Goal: Task Accomplishment & Management: Use online tool/utility

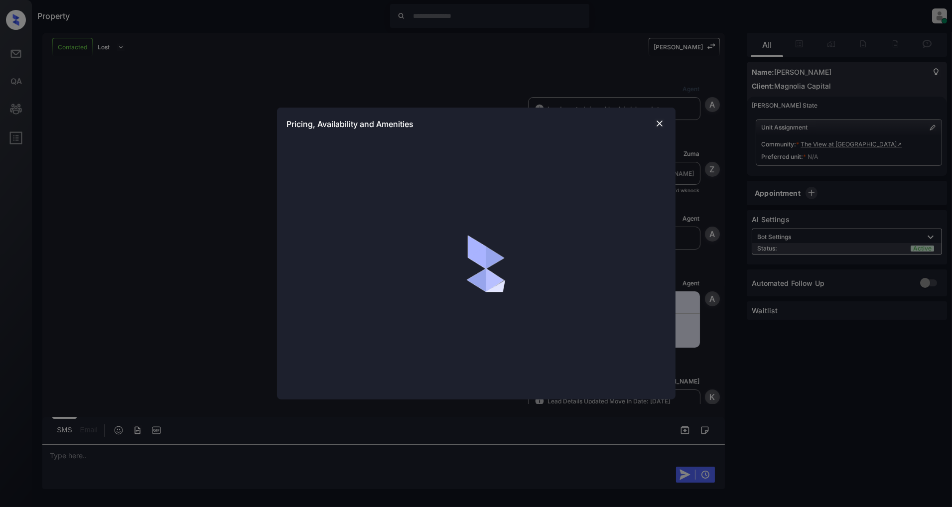
scroll to position [467, 0]
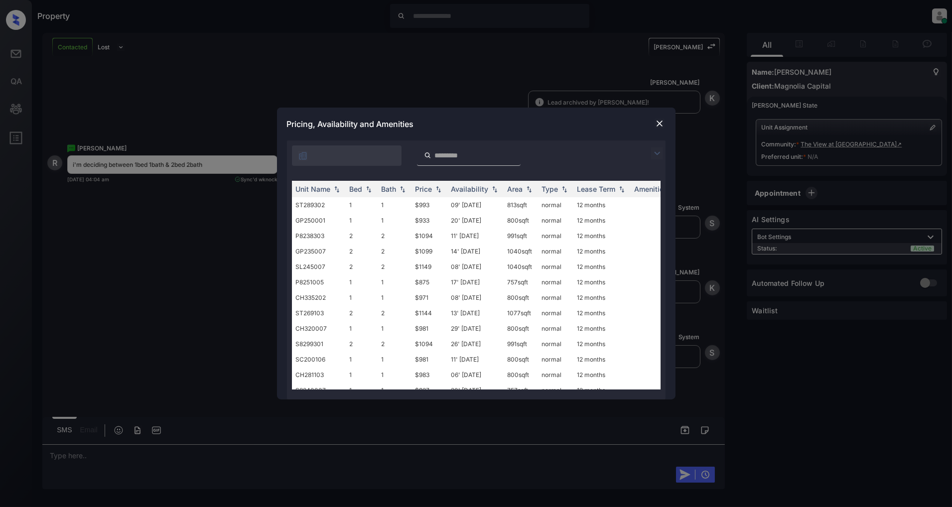
click at [655, 155] on img at bounding box center [657, 153] width 12 height 12
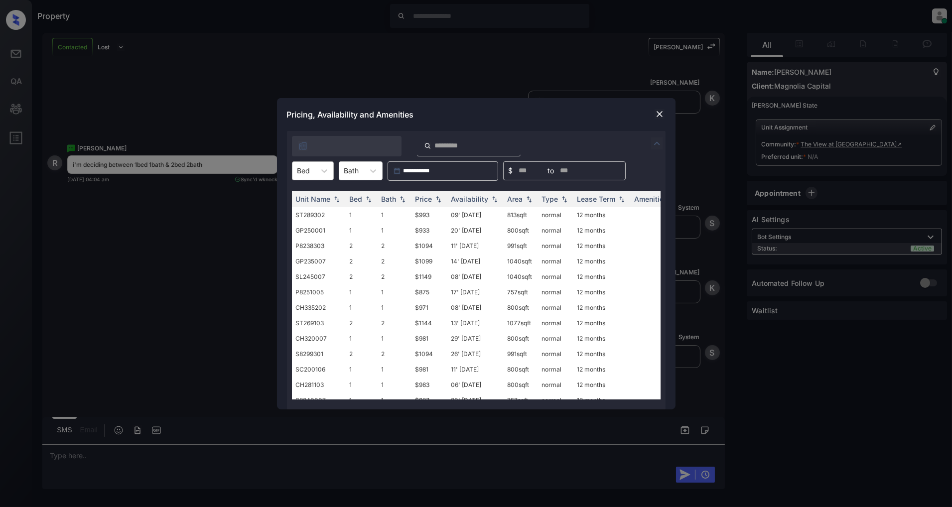
click at [312, 167] on div "Bed" at bounding box center [303, 170] width 23 height 14
click at [295, 200] on div "1" at bounding box center [313, 195] width 42 height 18
click at [436, 200] on img at bounding box center [438, 198] width 10 height 7
drag, startPoint x: 428, startPoint y: 212, endPoint x: 405, endPoint y: 216, distance: 23.7
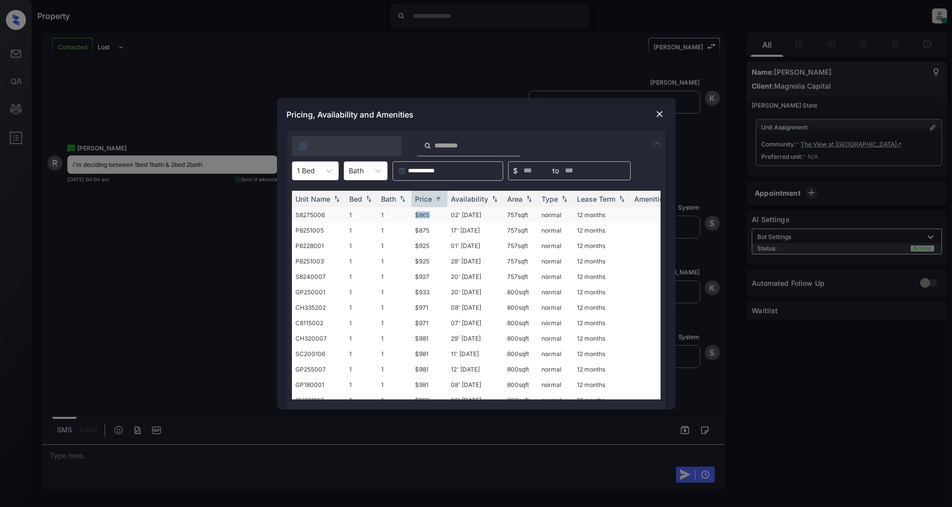
click at [405, 216] on tr "S8275006 1 1 $865 02' Nov 25 757 sqft normal 12 months" at bounding box center [552, 214] width 521 height 15
copy tr "$865"
click at [306, 172] on div at bounding box center [306, 170] width 18 height 10
click at [295, 210] on div "2" at bounding box center [315, 213] width 47 height 18
drag, startPoint x: 439, startPoint y: 211, endPoint x: 401, endPoint y: 213, distance: 38.4
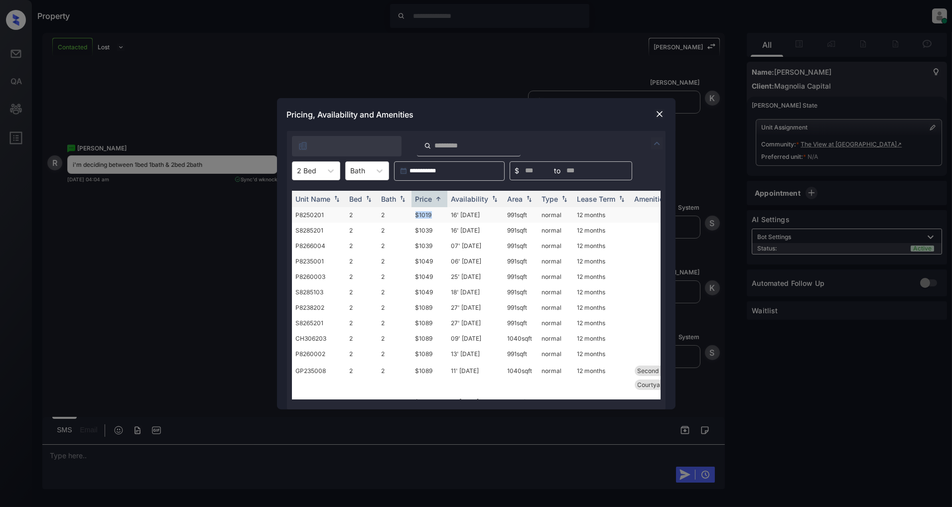
click at [401, 213] on tr "P8250201 2 2 $1019 16' Nov 25 991 sqft normal 12 months" at bounding box center [552, 214] width 521 height 15
copy tr "$1019"
click at [659, 116] on img at bounding box center [660, 114] width 10 height 10
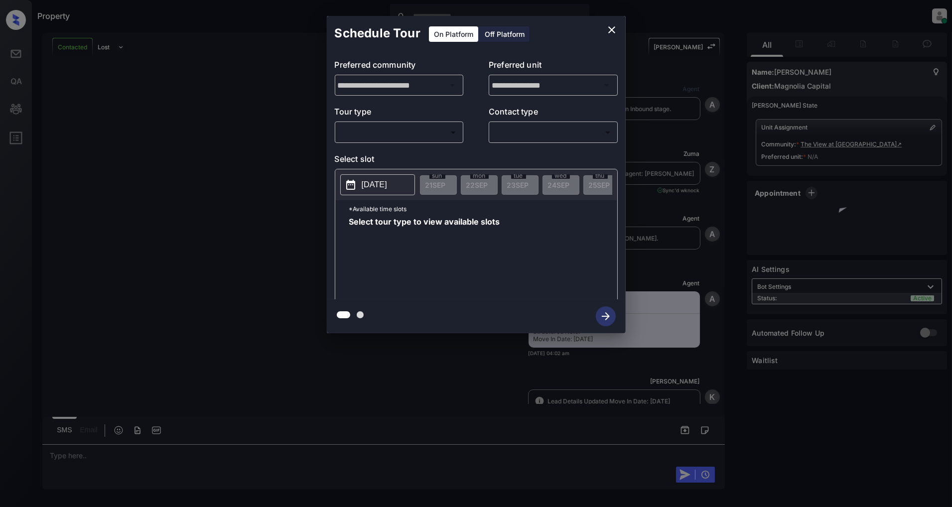
scroll to position [854, 0]
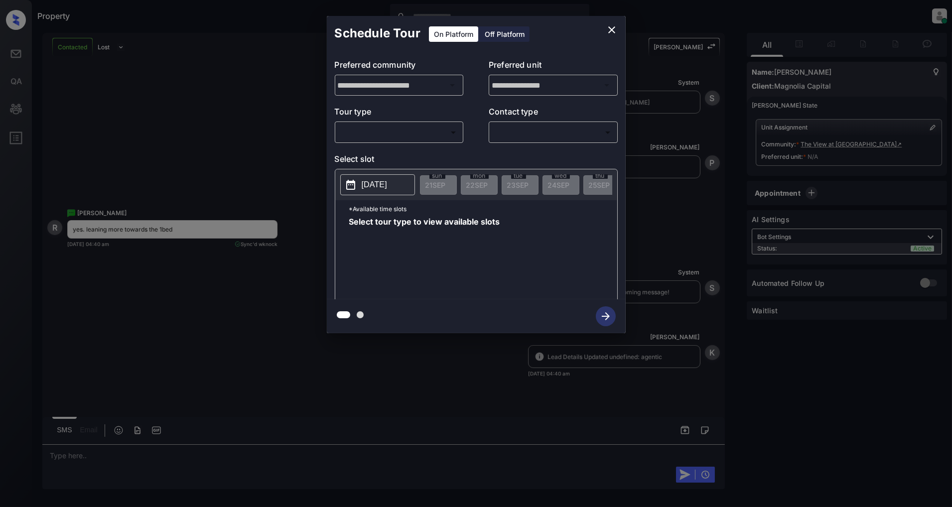
click at [390, 124] on body "Property Patrick Deasis Online Set yourself offline Set yourself on break Profi…" at bounding box center [476, 253] width 952 height 507
click at [380, 152] on li "In Person" at bounding box center [399, 155] width 123 height 18
type input "********"
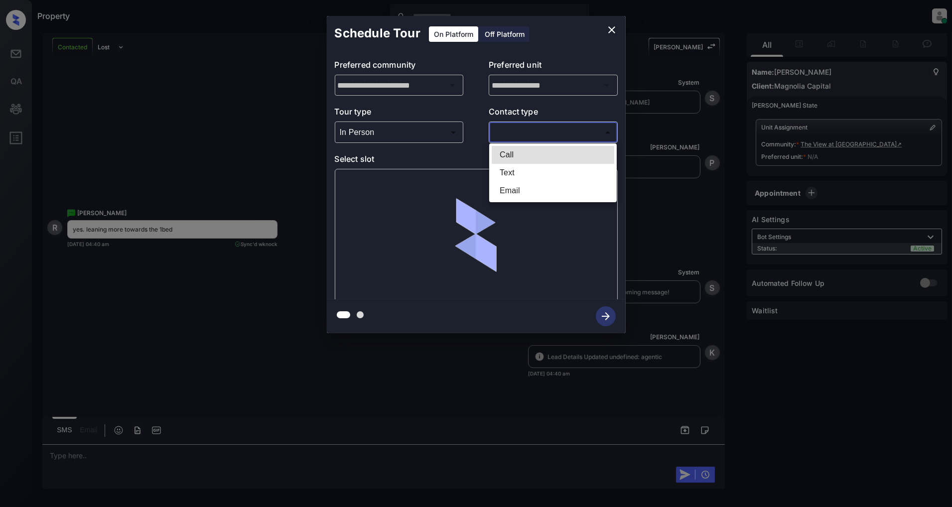
click at [516, 136] on body "Property Patrick Deasis Online Set yourself offline Set yourself on break Profi…" at bounding box center [476, 253] width 952 height 507
click at [510, 169] on li "Text" at bounding box center [553, 173] width 123 height 18
type input "****"
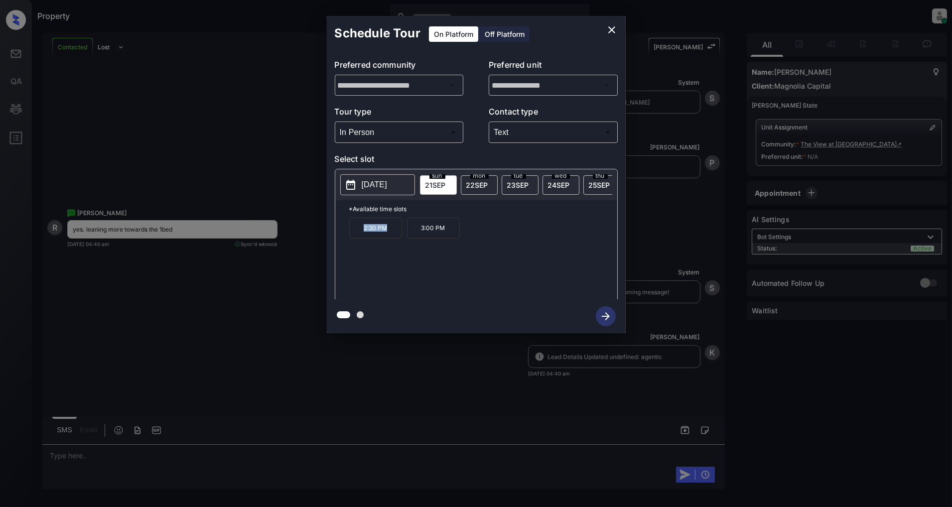
drag, startPoint x: 396, startPoint y: 231, endPoint x: 356, endPoint y: 235, distance: 40.5
click at [356, 235] on p "2:30 PM" at bounding box center [375, 228] width 53 height 21
copy p "2:30 PM"
drag, startPoint x: 451, startPoint y: 232, endPoint x: 420, endPoint y: 232, distance: 31.4
click at [420, 232] on p "3:00 PM" at bounding box center [433, 228] width 53 height 21
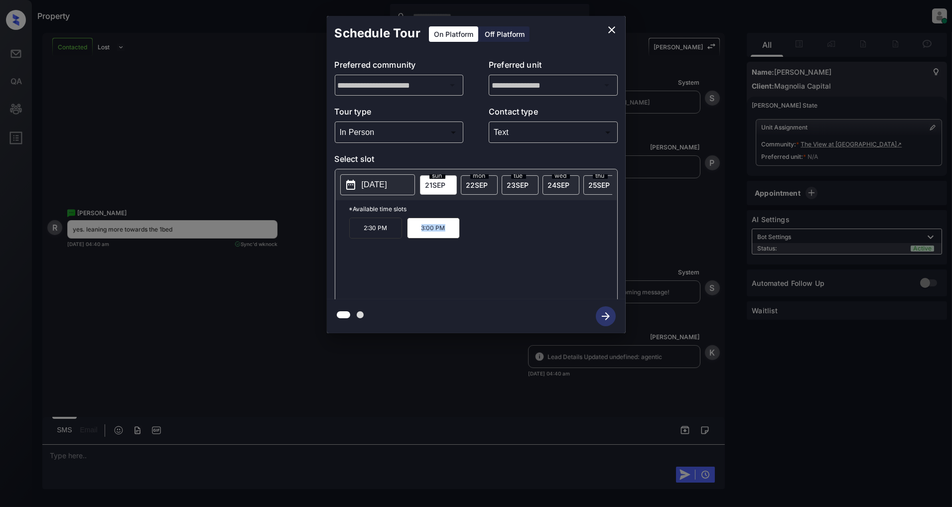
copy p "3:00 PM"
click at [611, 30] on icon "close" at bounding box center [611, 29] width 7 height 7
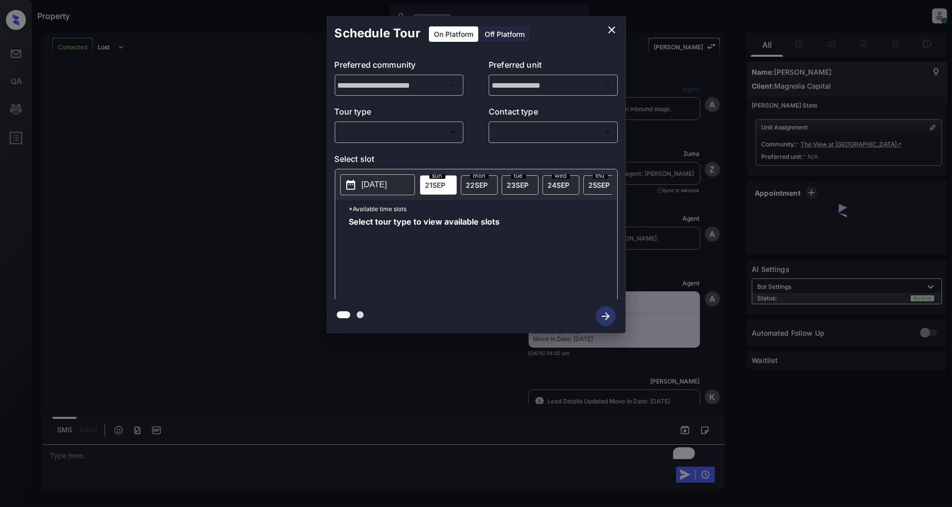
scroll to position [1306, 0]
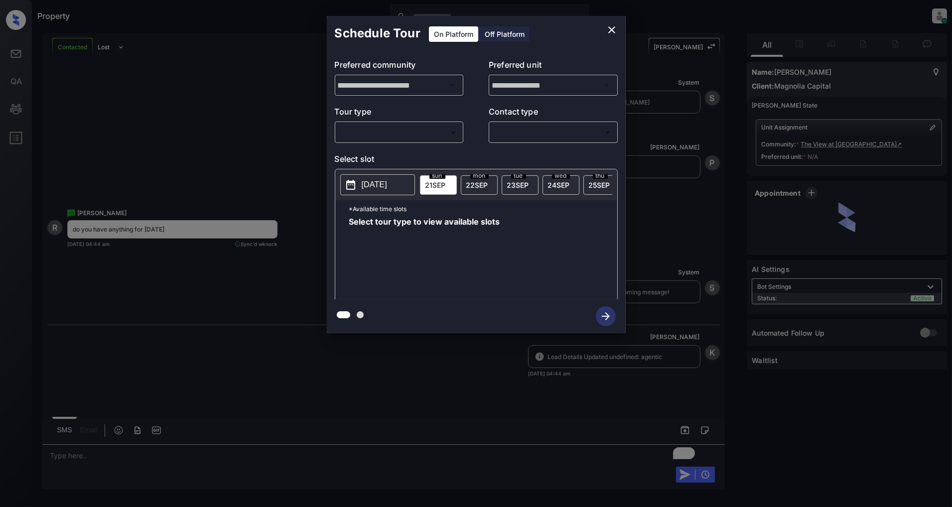
click at [390, 132] on body "Property Patrick Deasis Online Set yourself offline Set yourself on break Profi…" at bounding box center [476, 253] width 952 height 507
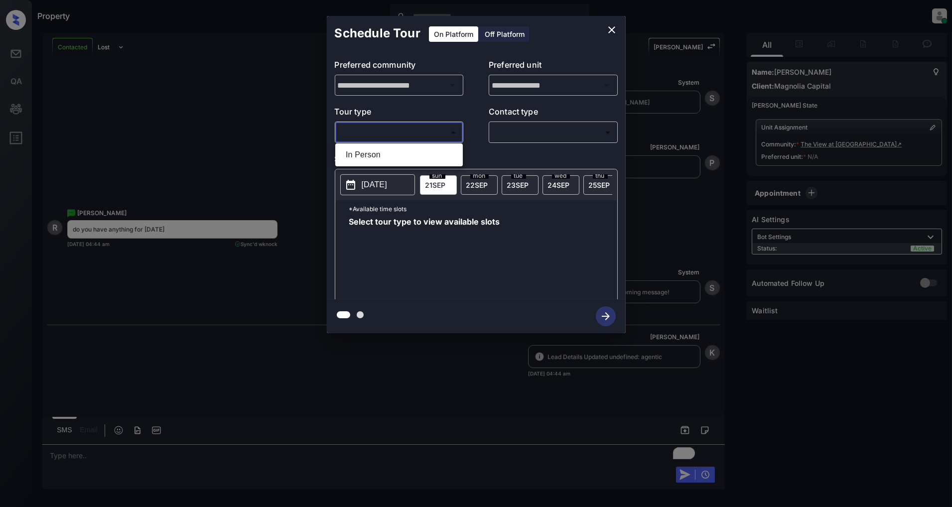
click at [389, 150] on li "In Person" at bounding box center [399, 155] width 123 height 18
type input "********"
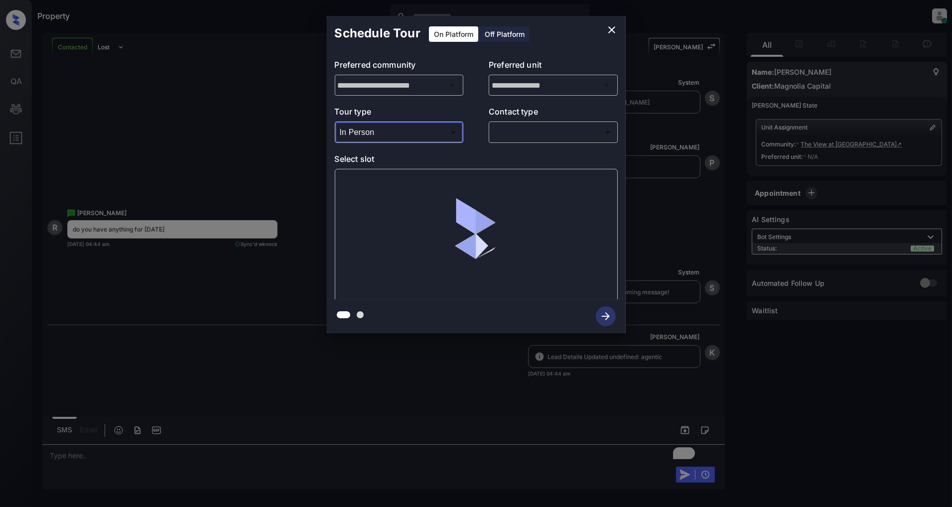
click at [546, 132] on body "Property Patrick Deasis Online Set yourself offline Set yourself on break Profi…" at bounding box center [476, 253] width 952 height 507
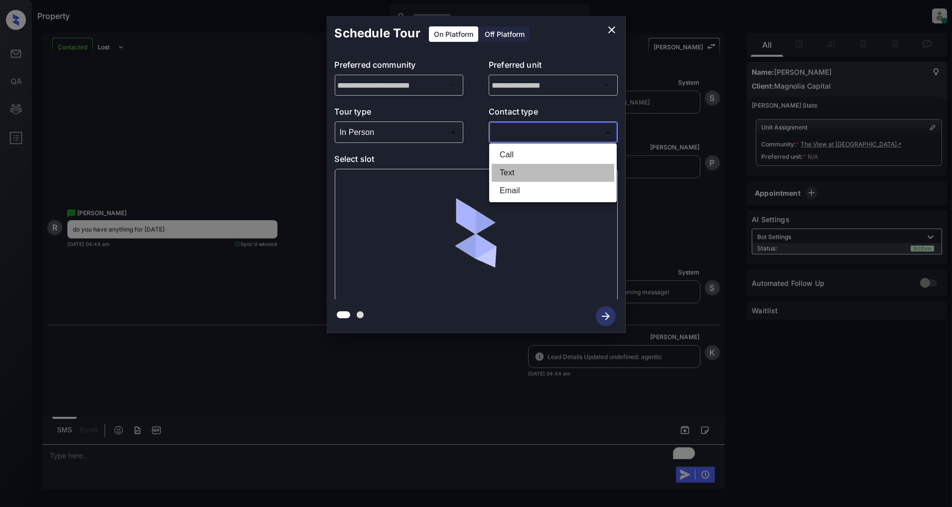
click at [532, 166] on li "Text" at bounding box center [553, 173] width 123 height 18
type input "****"
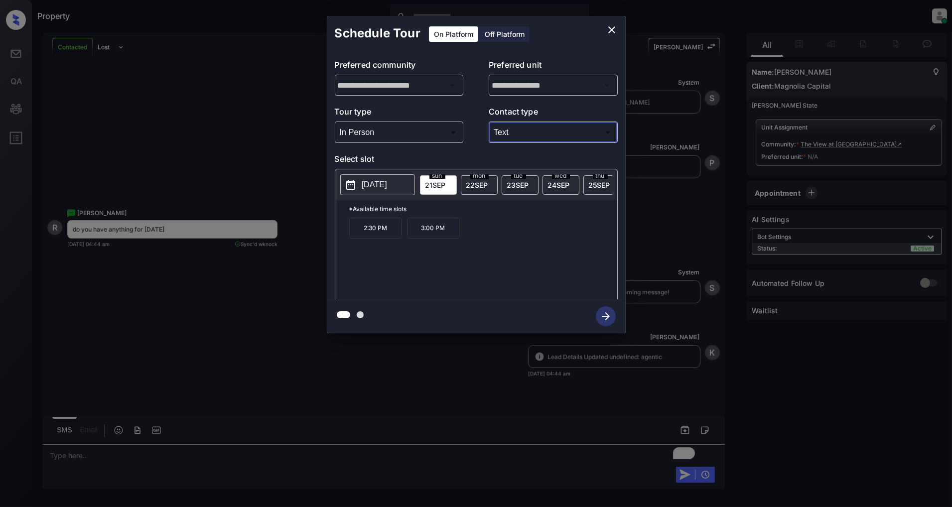
click at [376, 186] on p "2025-09-21" at bounding box center [374, 185] width 25 height 12
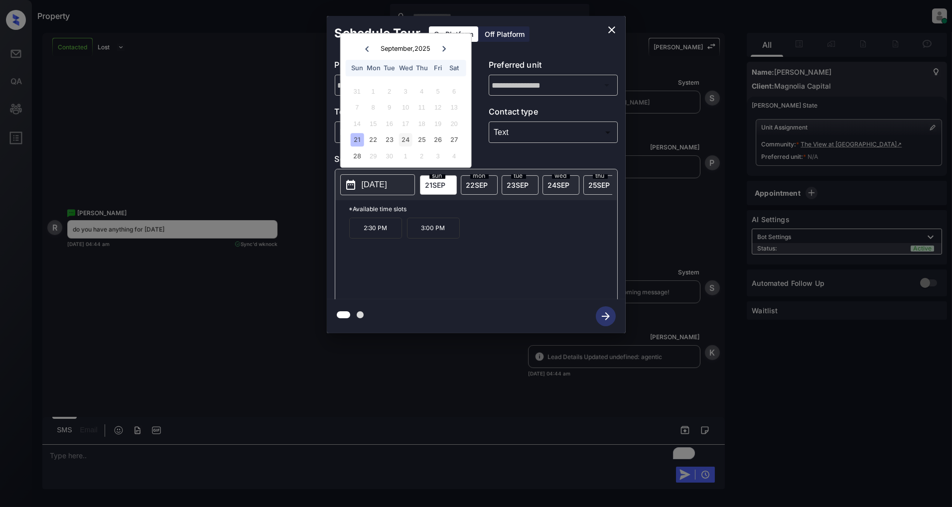
click at [406, 137] on div "24" at bounding box center [405, 140] width 13 height 13
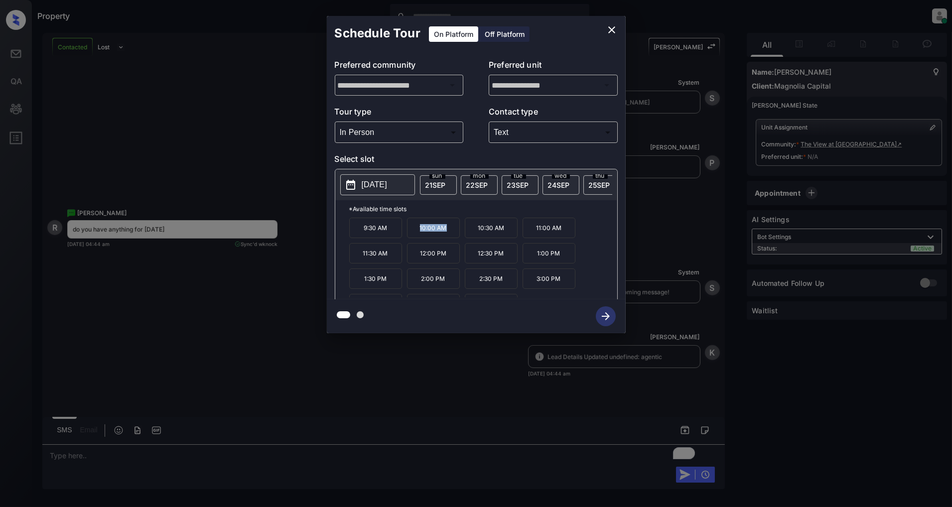
drag, startPoint x: 447, startPoint y: 234, endPoint x: 414, endPoint y: 233, distance: 33.4
click at [414, 233] on p "10:00 AM" at bounding box center [433, 228] width 53 height 20
copy p "10:00 AM"
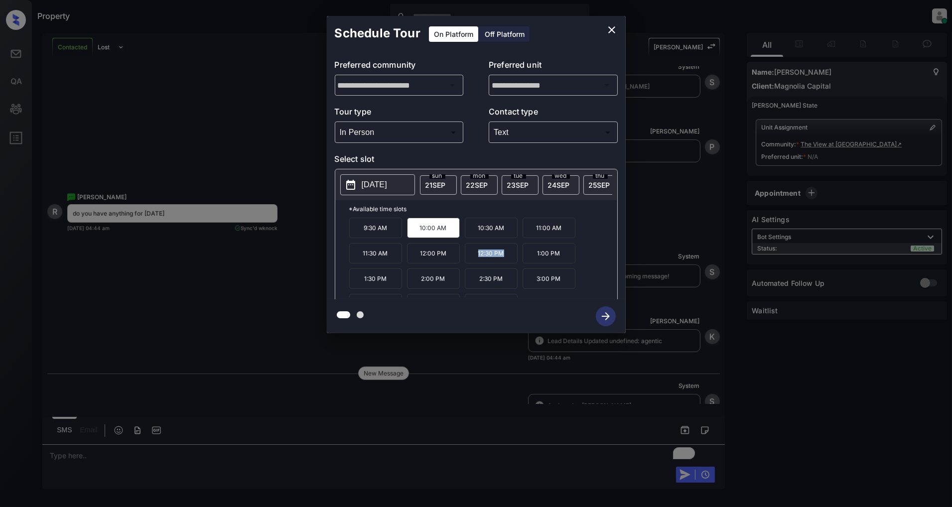
drag, startPoint x: 506, startPoint y: 262, endPoint x: 459, endPoint y: 260, distance: 46.8
click at [459, 260] on div "9:30 AM 10:00 AM 10:30 AM 11:00 AM 11:30 AM 12:00 PM 12:30 PM 1:00 PM 1:30 PM 2…" at bounding box center [483, 258] width 268 height 80
copy div "12:30 PM"
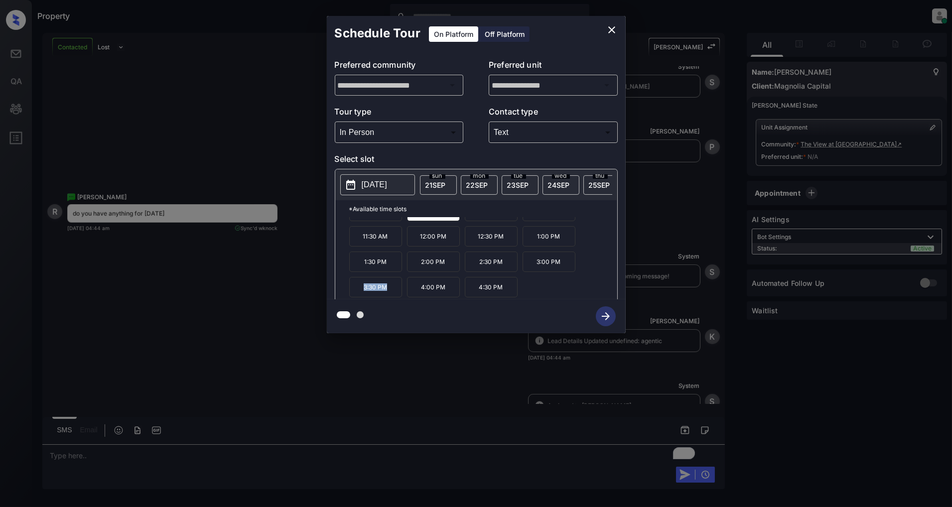
drag, startPoint x: 389, startPoint y: 293, endPoint x: 361, endPoint y: 290, distance: 28.0
click at [361, 290] on p "3:30 PM" at bounding box center [375, 287] width 53 height 20
copy p "3:30 PM"
click at [614, 28] on icon "close" at bounding box center [612, 30] width 12 height 12
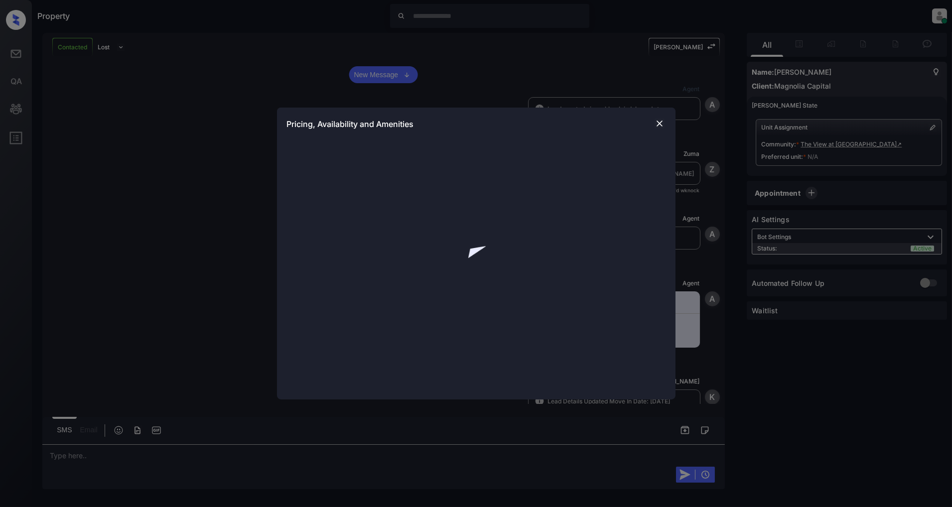
scroll to position [614, 0]
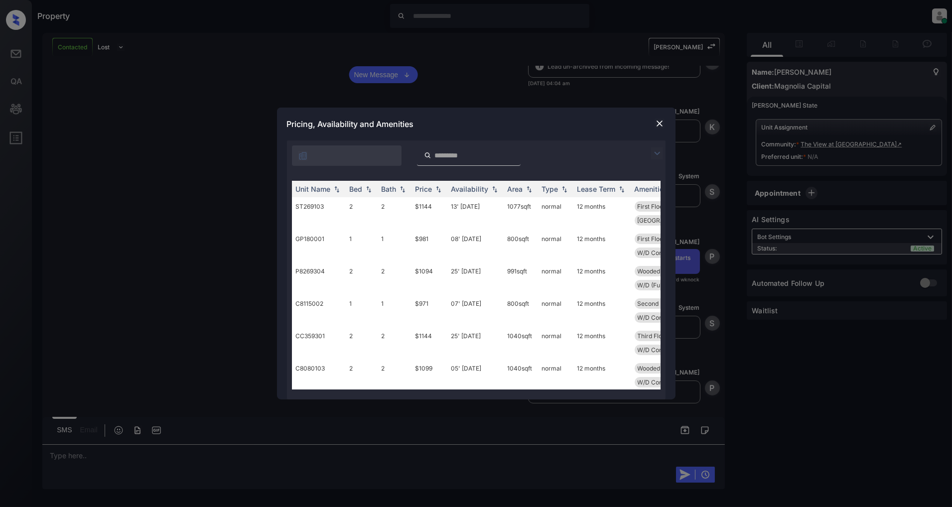
click at [660, 153] on img at bounding box center [657, 153] width 12 height 12
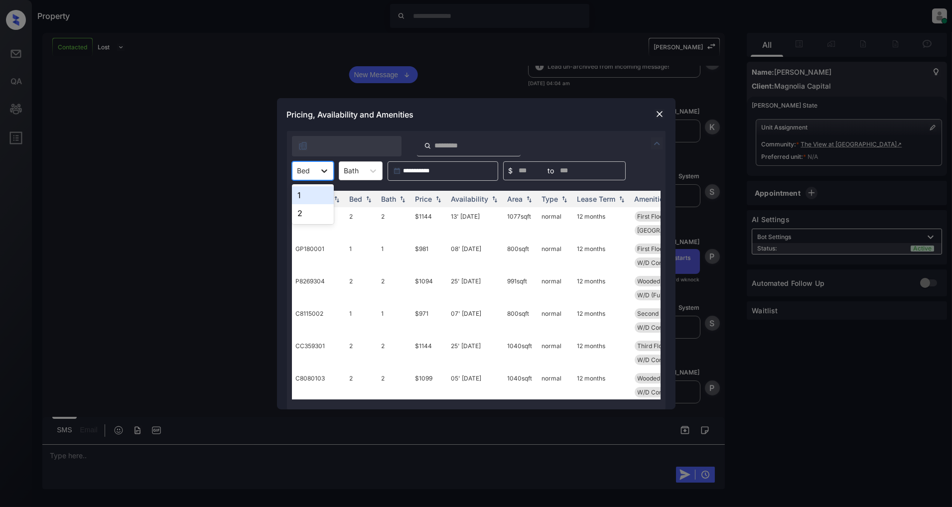
click at [319, 172] on icon at bounding box center [324, 171] width 10 height 10
click at [309, 199] on div "1" at bounding box center [313, 195] width 42 height 18
click at [439, 200] on img at bounding box center [438, 198] width 10 height 7
click at [429, 217] on td "$865" at bounding box center [429, 223] width 36 height 32
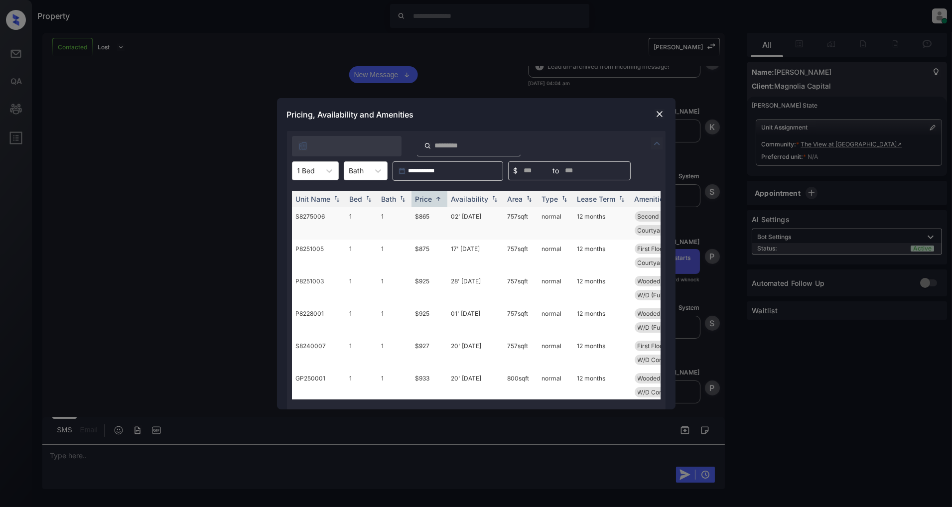
click at [429, 217] on td "$865" at bounding box center [429, 223] width 36 height 32
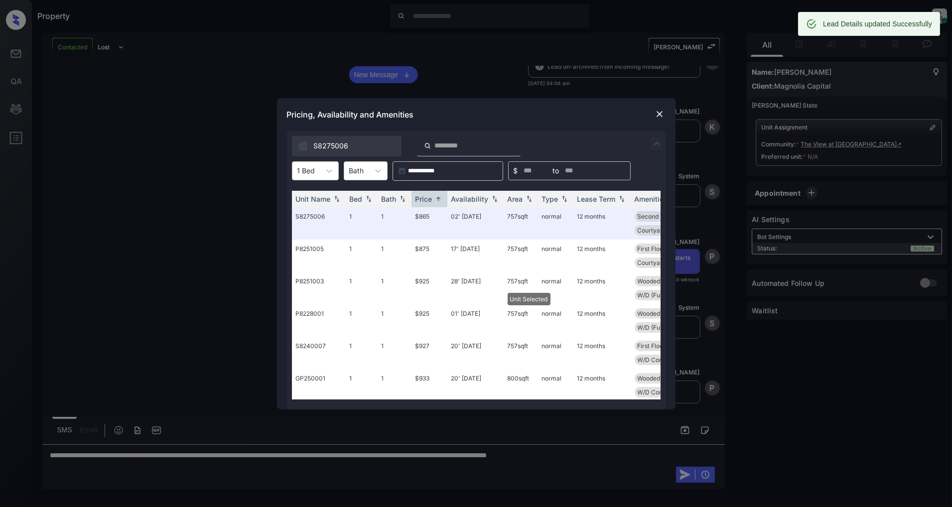
click at [659, 112] on img at bounding box center [660, 114] width 10 height 10
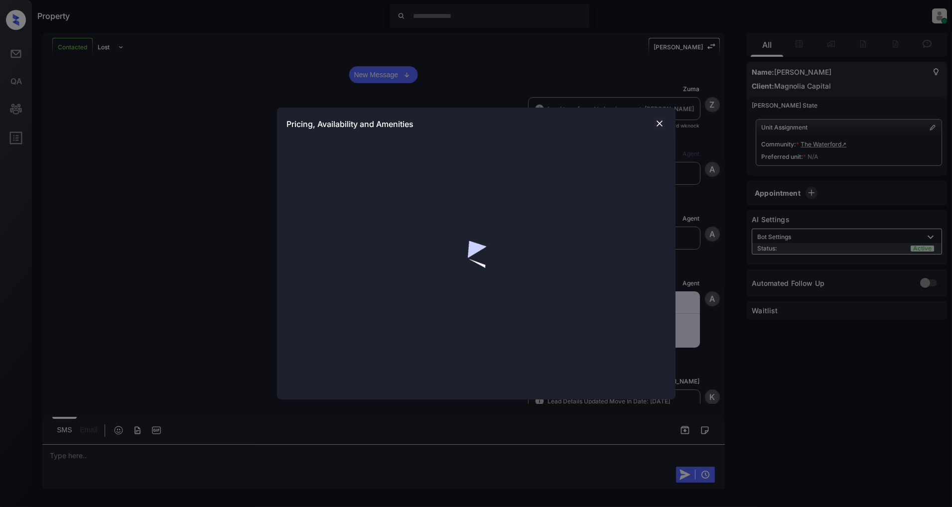
scroll to position [870, 0]
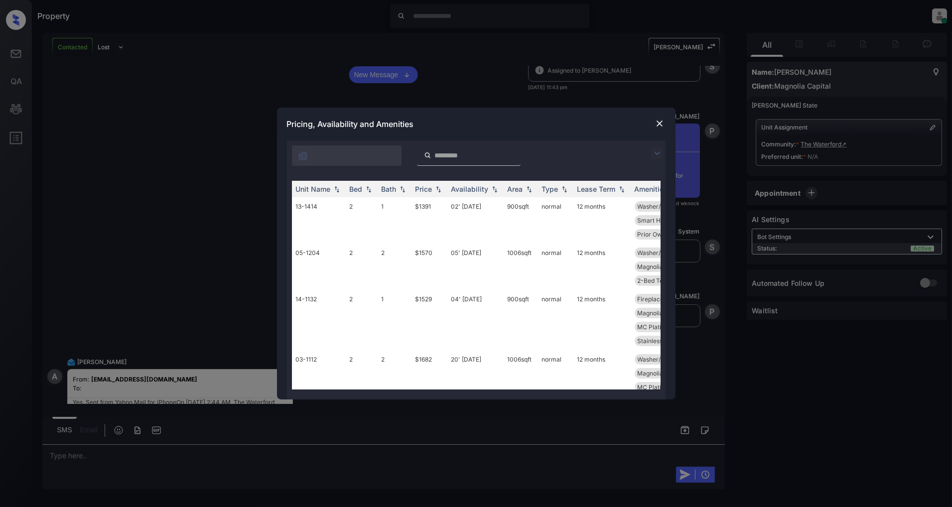
click at [656, 156] on img at bounding box center [657, 153] width 12 height 12
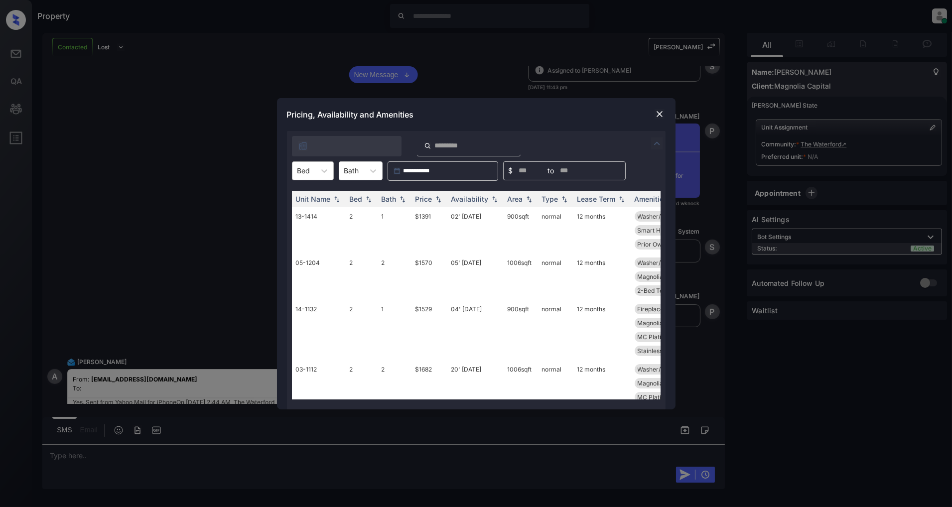
click at [306, 168] on div at bounding box center [303, 170] width 13 height 10
click at [312, 199] on div "1" at bounding box center [313, 195] width 42 height 18
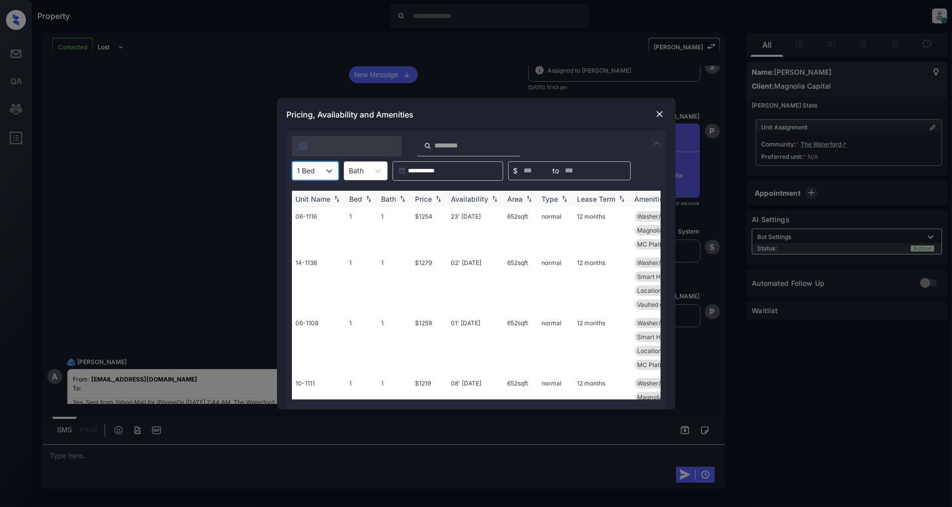
click at [439, 200] on img at bounding box center [438, 198] width 10 height 7
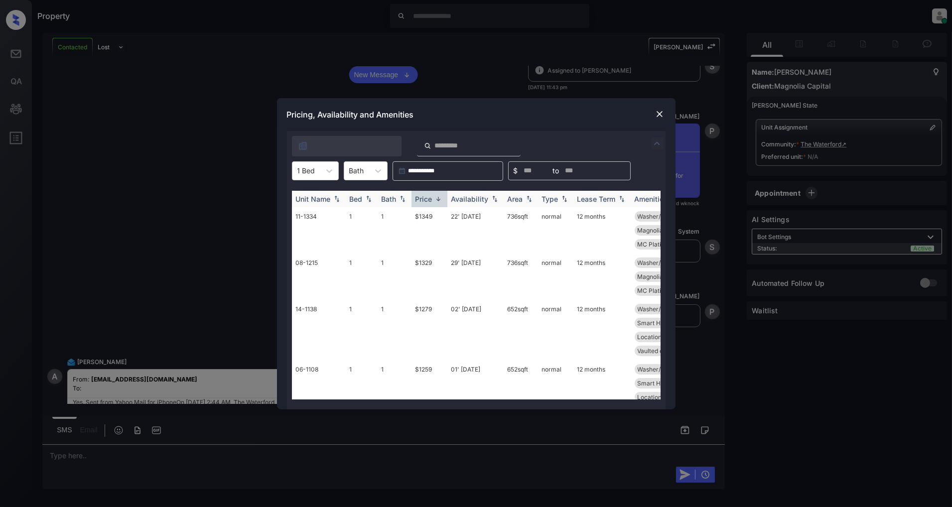
click at [439, 200] on img at bounding box center [438, 198] width 10 height 7
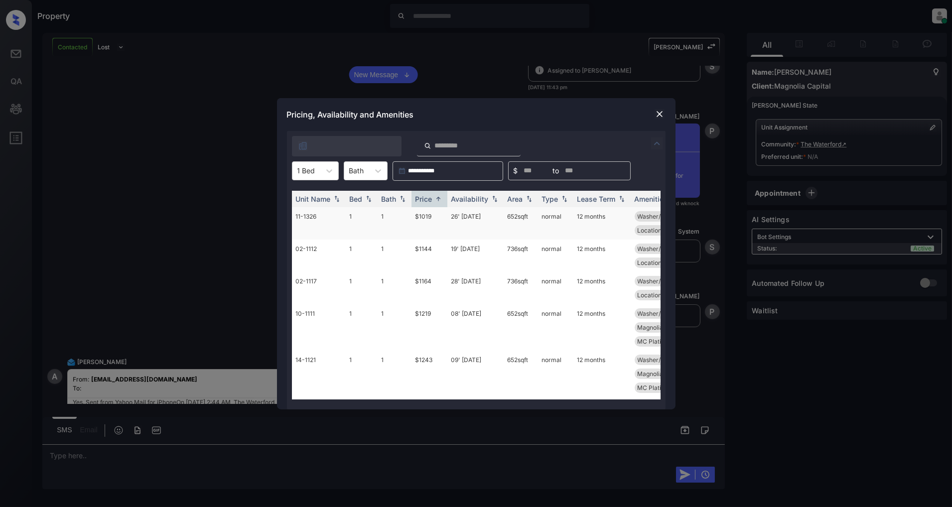
click at [424, 215] on td "$1019" at bounding box center [429, 223] width 36 height 32
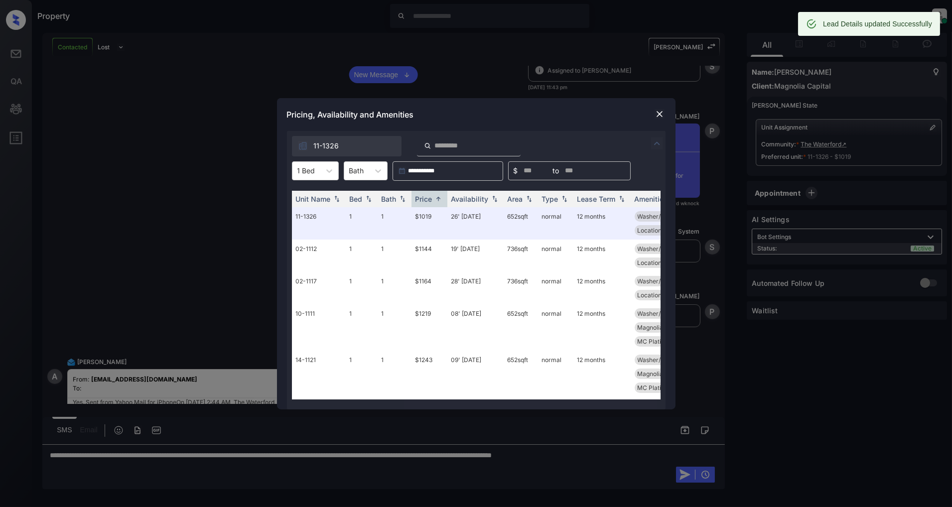
click at [665, 108] on div "Pricing, Availability and Amenities" at bounding box center [476, 114] width 399 height 33
click at [658, 113] on img at bounding box center [660, 114] width 10 height 10
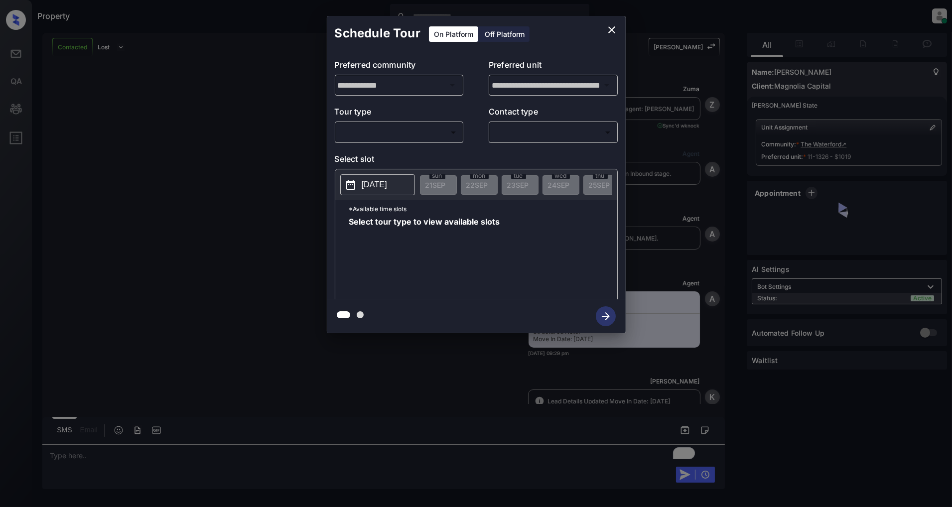
scroll to position [2737, 0]
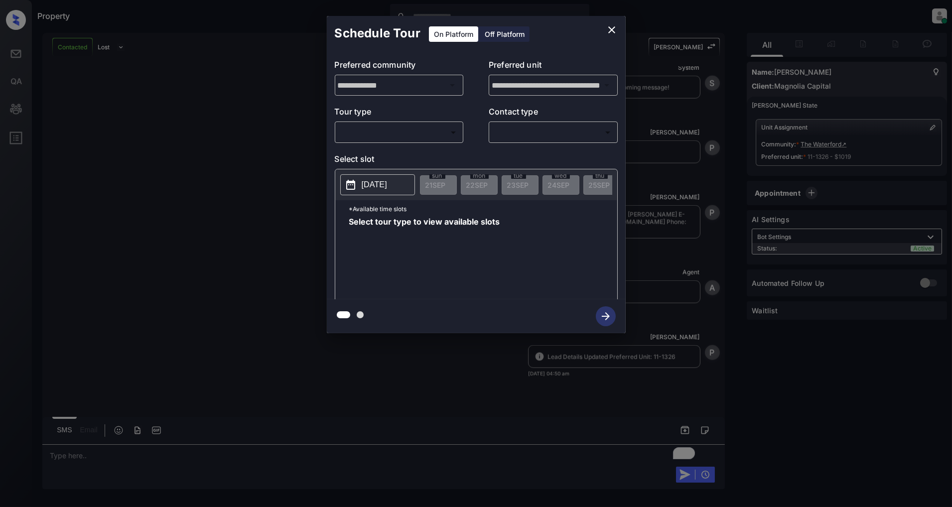
click at [212, 151] on div "**********" at bounding box center [476, 174] width 952 height 349
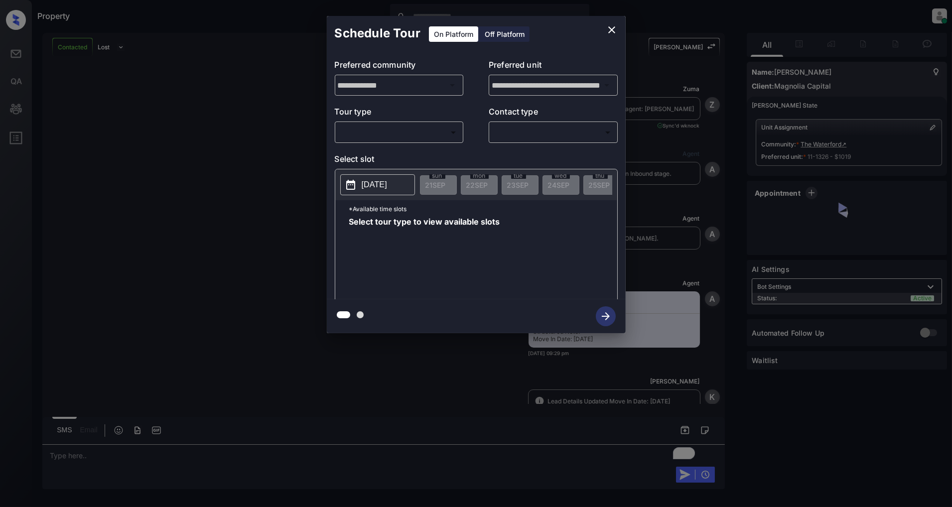
scroll to position [1705, 0]
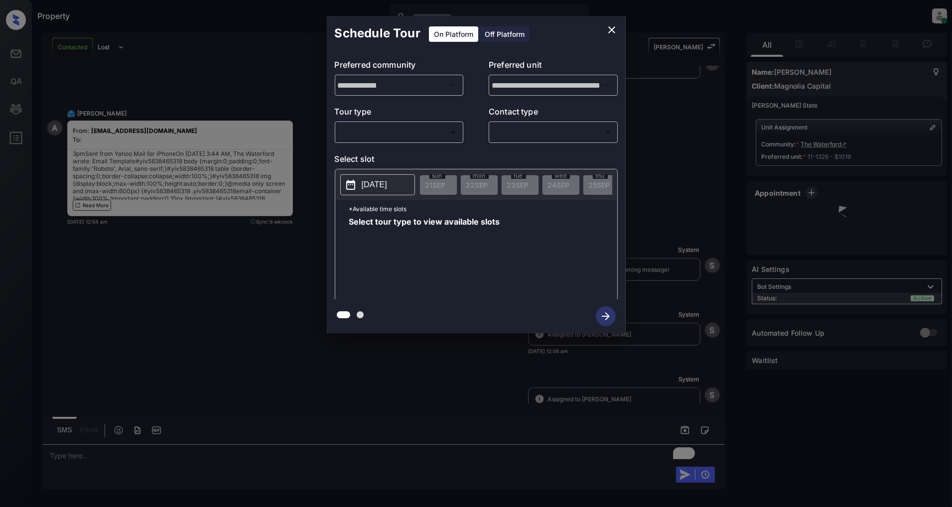
click at [400, 130] on body "Property [PERSON_NAME] Online Set yourself offline Set yourself on break Profil…" at bounding box center [476, 253] width 952 height 507
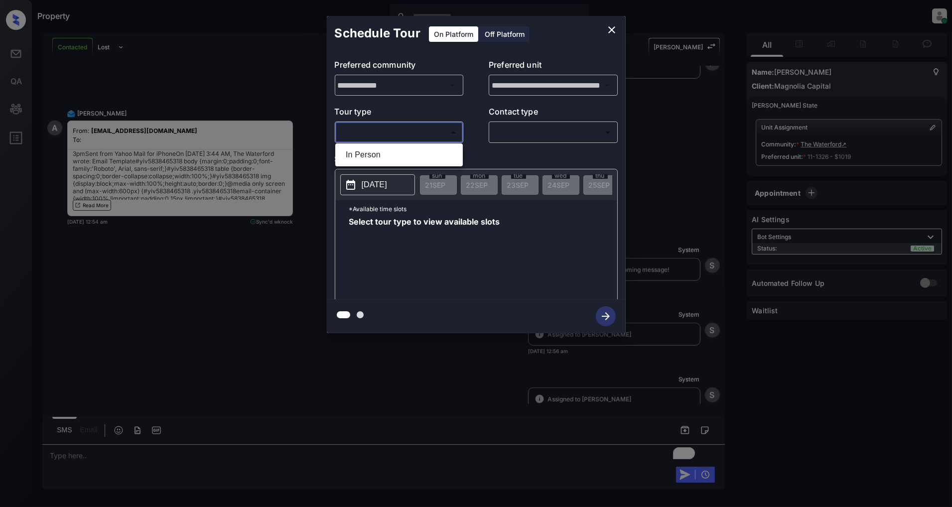
click at [389, 153] on li "In Person" at bounding box center [399, 155] width 123 height 18
type input "********"
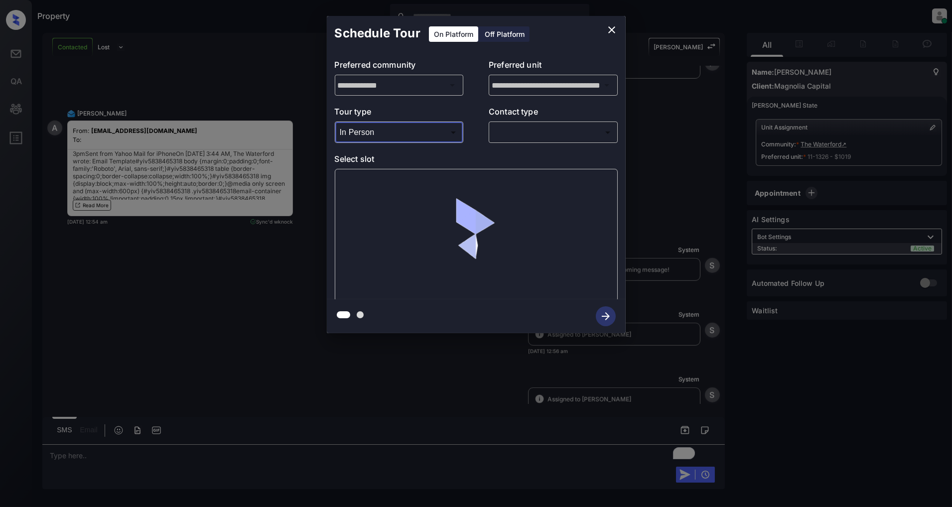
click at [524, 128] on body "Property [PERSON_NAME] Online Set yourself offline Set yourself on break Profil…" at bounding box center [476, 253] width 952 height 507
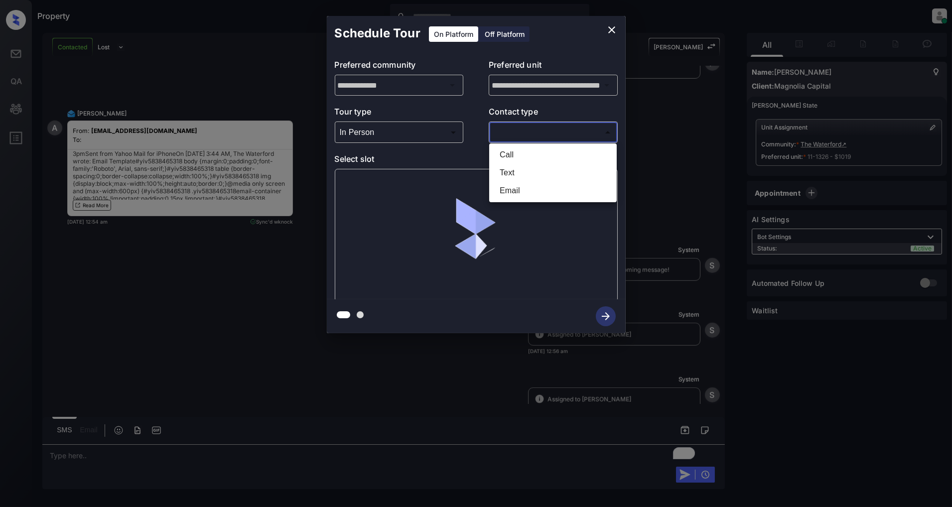
click at [525, 172] on li "Text" at bounding box center [553, 173] width 123 height 18
type input "****"
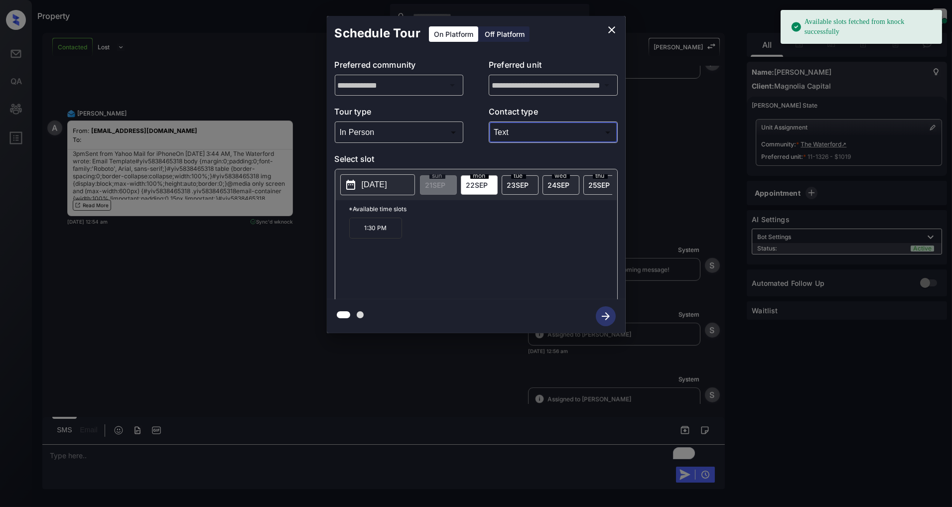
click at [372, 186] on p "[DATE]" at bounding box center [374, 185] width 25 height 12
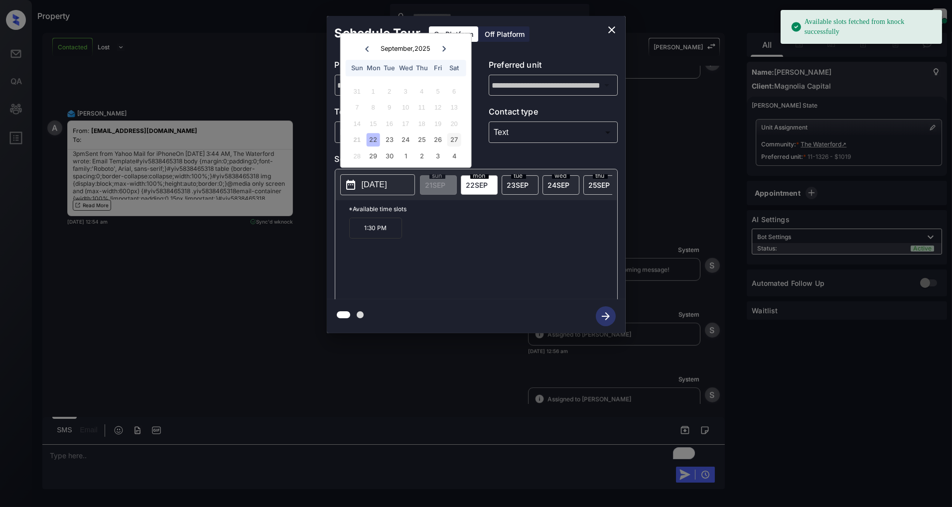
click at [452, 137] on div "27" at bounding box center [453, 140] width 13 height 13
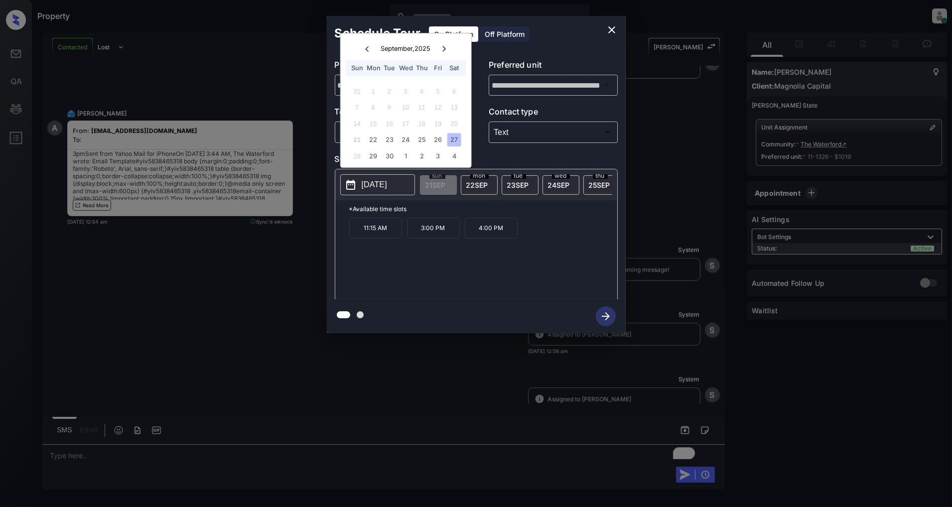
click at [436, 236] on p "3:00 PM" at bounding box center [433, 228] width 53 height 21
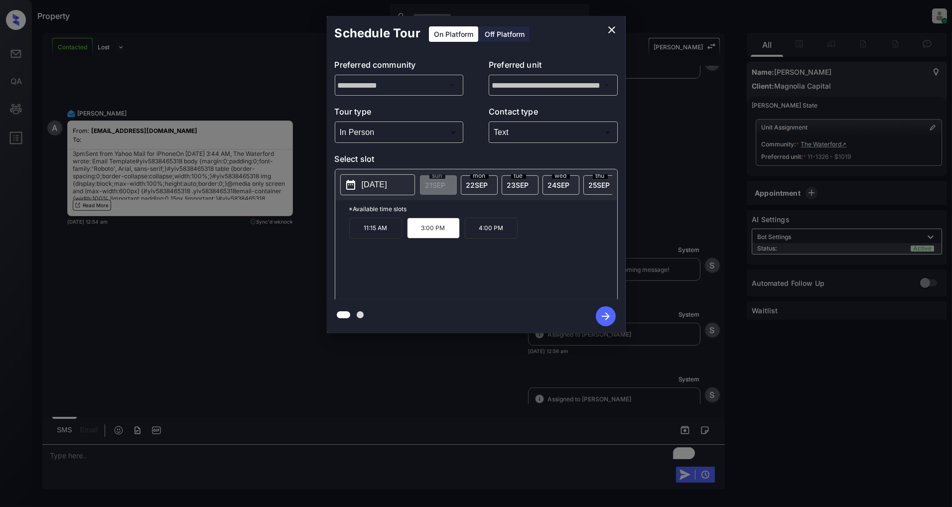
click at [603, 317] on icon "button" at bounding box center [606, 316] width 20 height 20
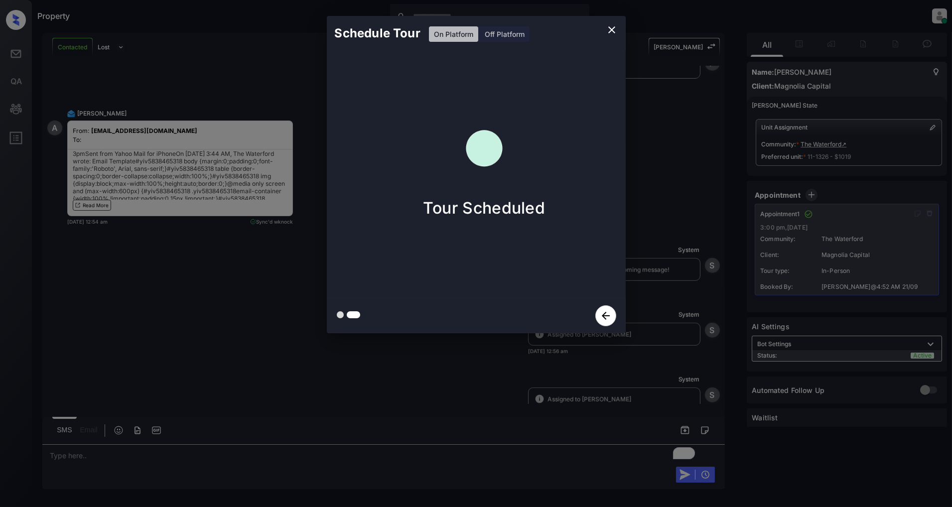
click at [611, 28] on icon "close" at bounding box center [612, 30] width 12 height 12
